Goal: Task Accomplishment & Management: Complete application form

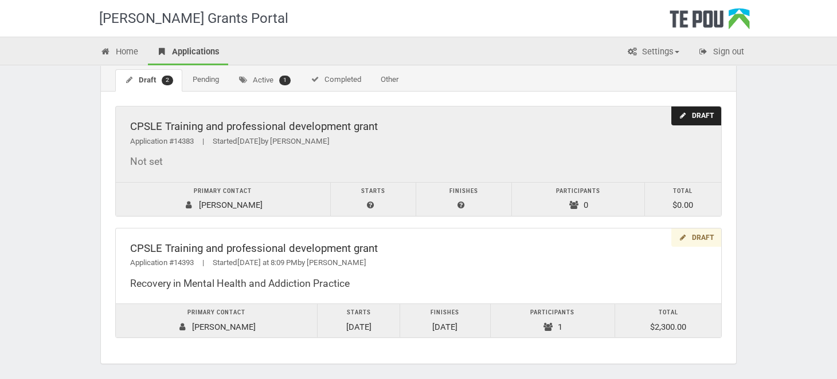
scroll to position [96, 0]
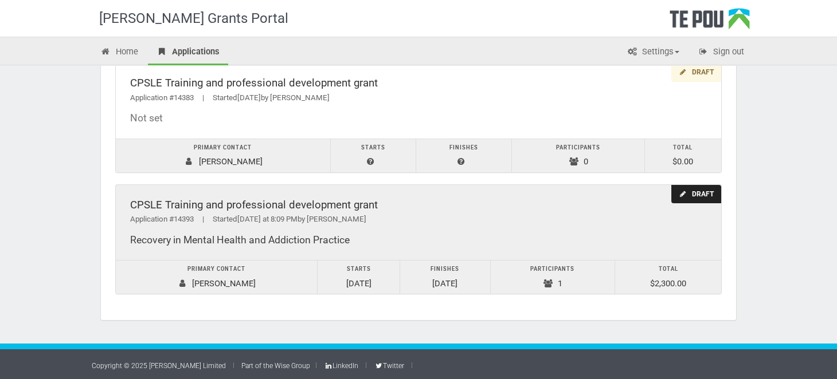
click at [224, 205] on div "CPSLE Training and professional development grant" at bounding box center [418, 205] width 577 height 12
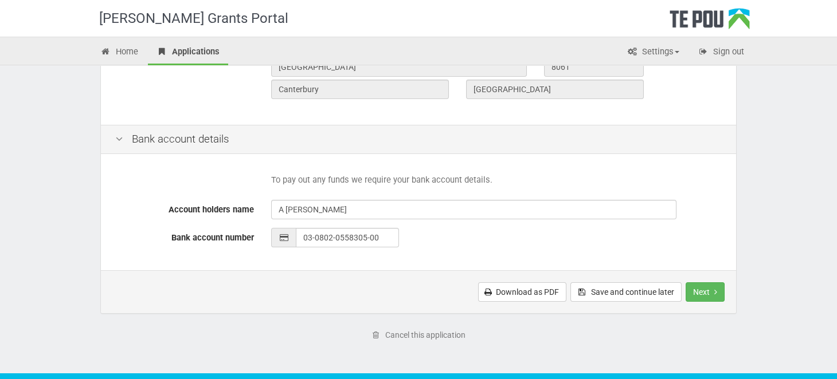
scroll to position [523, 0]
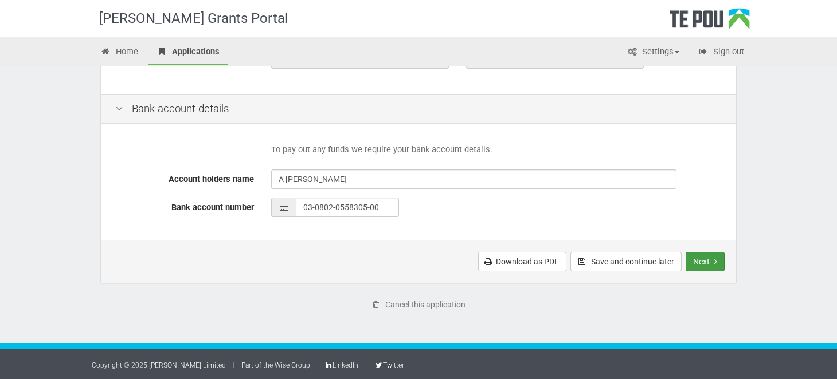
click at [698, 255] on button "Next" at bounding box center [705, 261] width 39 height 19
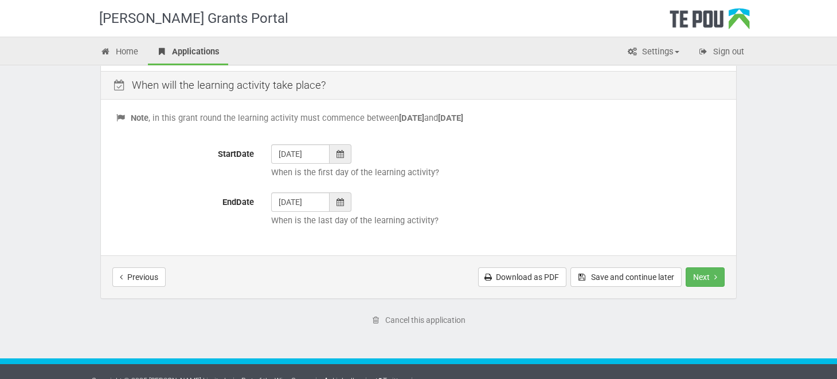
scroll to position [481, 0]
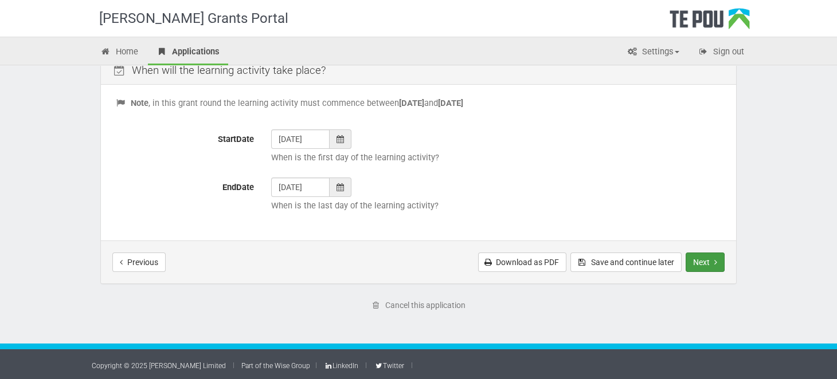
click at [695, 265] on button "Next" at bounding box center [705, 262] width 39 height 19
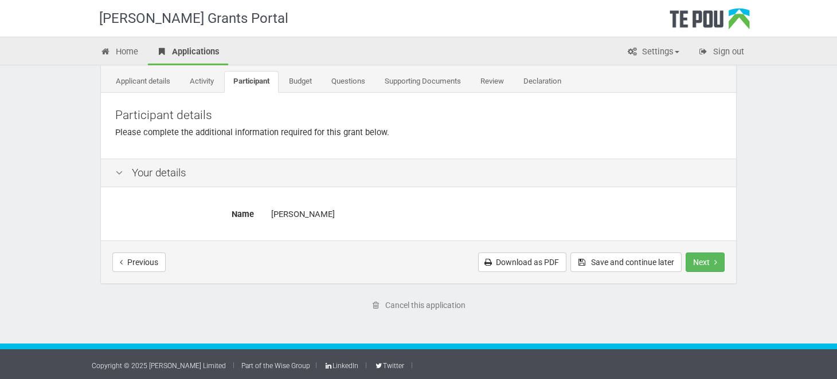
scroll to position [60, 0]
click at [694, 257] on button "Next" at bounding box center [705, 262] width 39 height 19
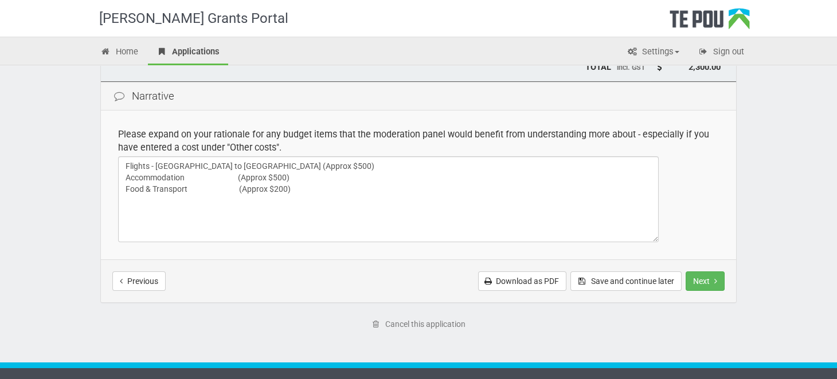
scroll to position [282, 0]
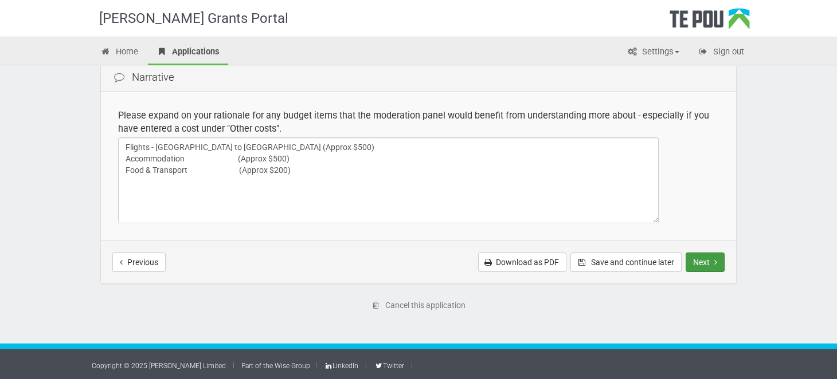
click at [712, 259] on button "Next" at bounding box center [705, 262] width 39 height 19
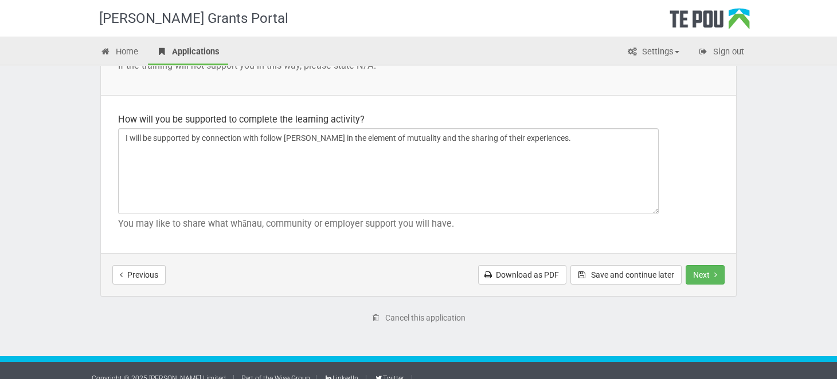
scroll to position [1751, 0]
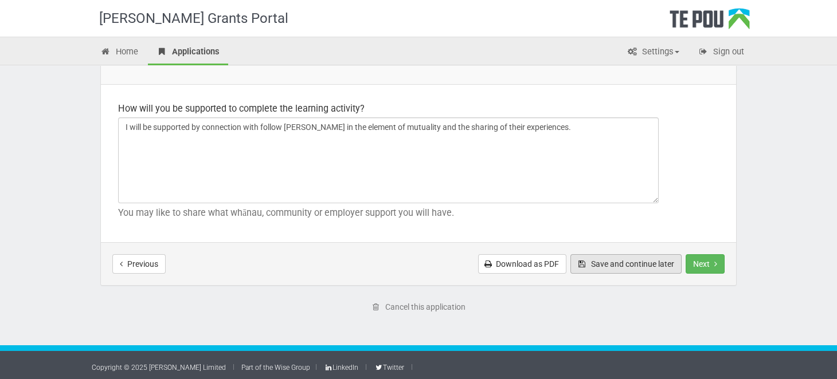
click at [596, 259] on button "Save and continue later" at bounding box center [625, 264] width 111 height 19
